Goal: Transaction & Acquisition: Subscribe to service/newsletter

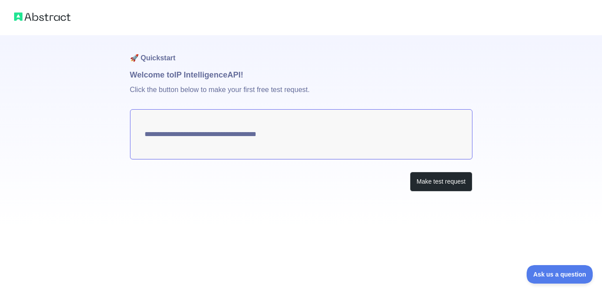
type textarea "**********"
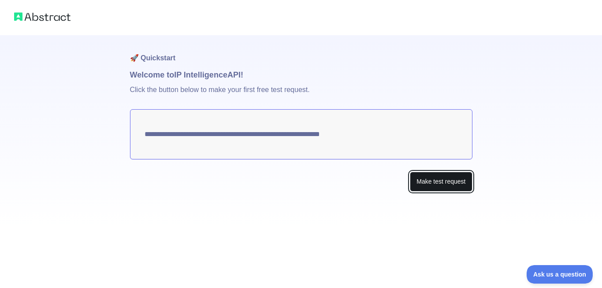
click at [449, 183] on button "Make test request" at bounding box center [441, 182] width 62 height 20
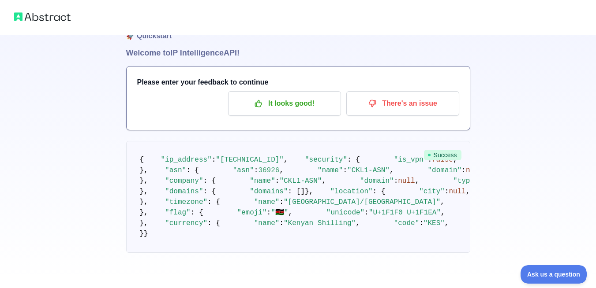
scroll to position [261, 0]
click at [46, 20] on img at bounding box center [42, 17] width 56 height 12
click at [54, 19] on img at bounding box center [42, 17] width 56 height 12
click at [50, 19] on img at bounding box center [42, 17] width 56 height 12
click at [49, 19] on img at bounding box center [42, 17] width 56 height 12
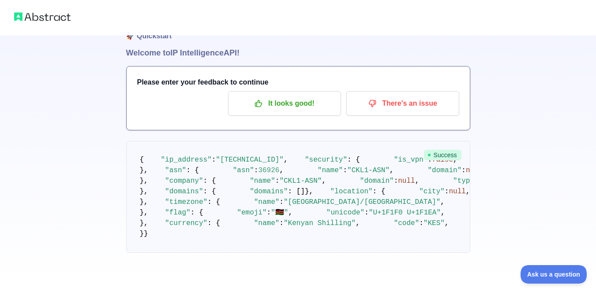
click at [59, 15] on img at bounding box center [42, 17] width 56 height 12
drag, startPoint x: 59, startPoint y: 15, endPoint x: 89, endPoint y: 12, distance: 29.7
click at [68, 13] on img at bounding box center [42, 17] width 56 height 12
